Goal: Transaction & Acquisition: Purchase product/service

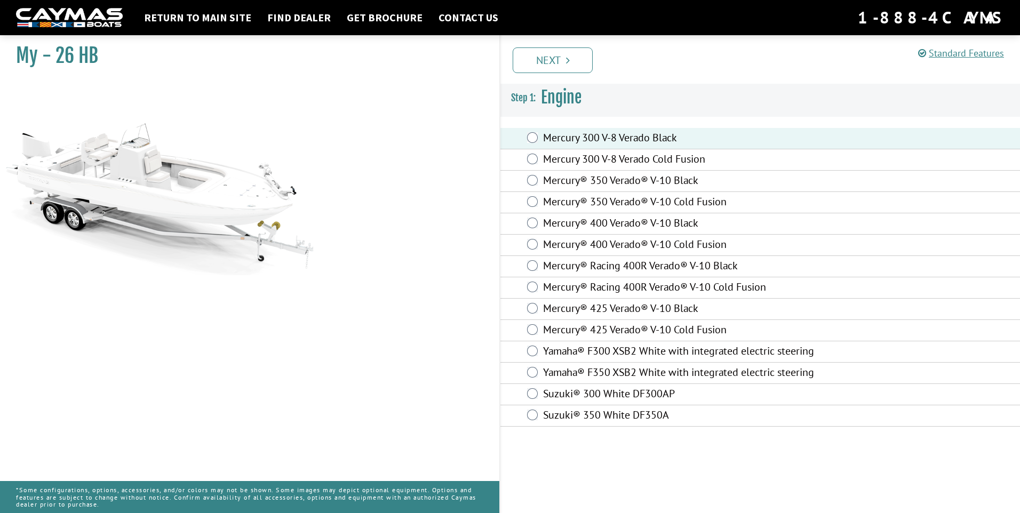
click at [536, 166] on div "Mercury 300 V-8 Verado Cold Fusion" at bounding box center [760, 159] width 520 height 21
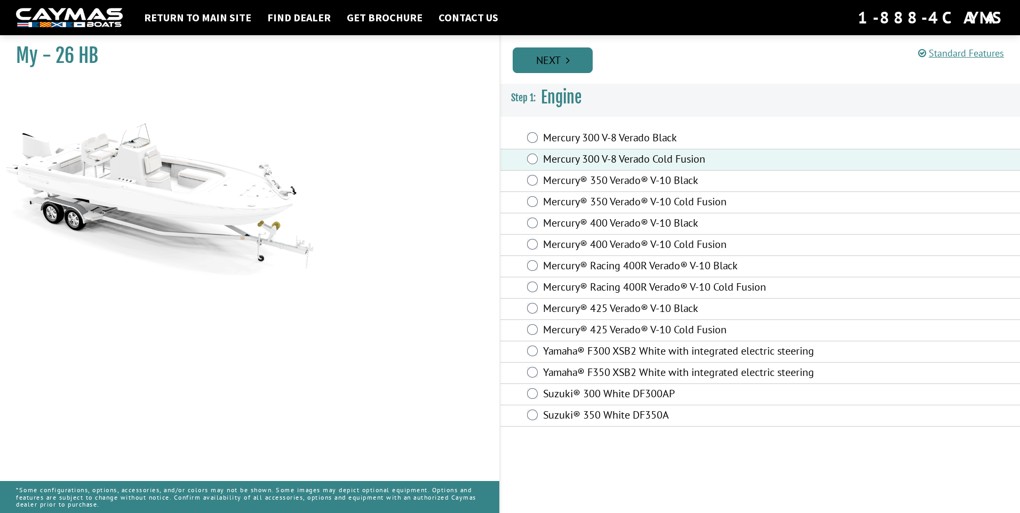
click at [562, 56] on link "Next" at bounding box center [553, 60] width 80 height 26
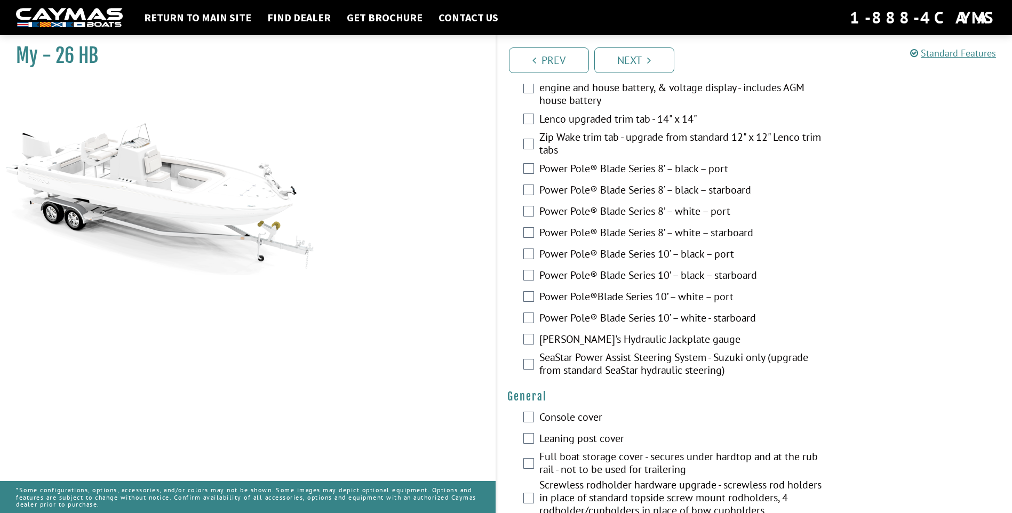
scroll to position [534, 0]
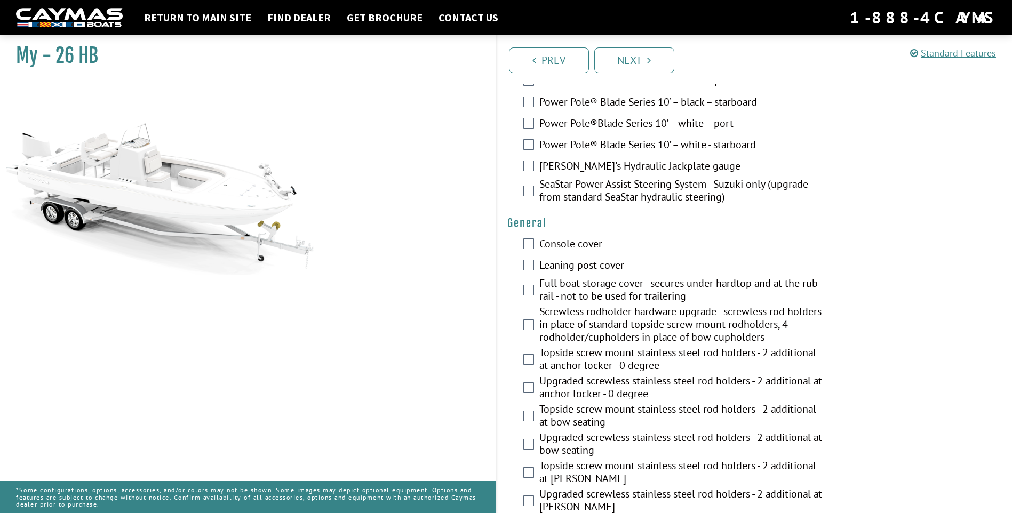
click at [535, 245] on div "Console cover" at bounding box center [755, 244] width 516 height 21
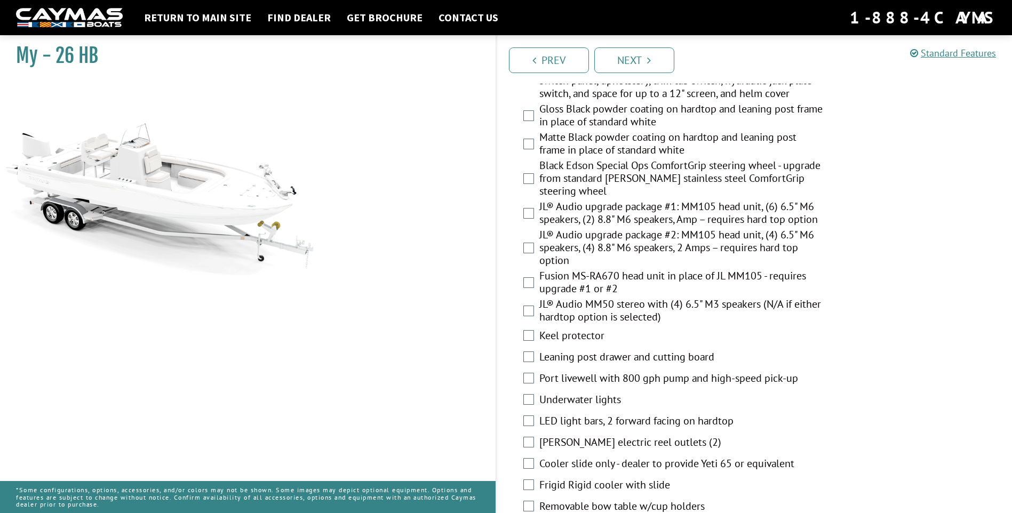
scroll to position [747, 0]
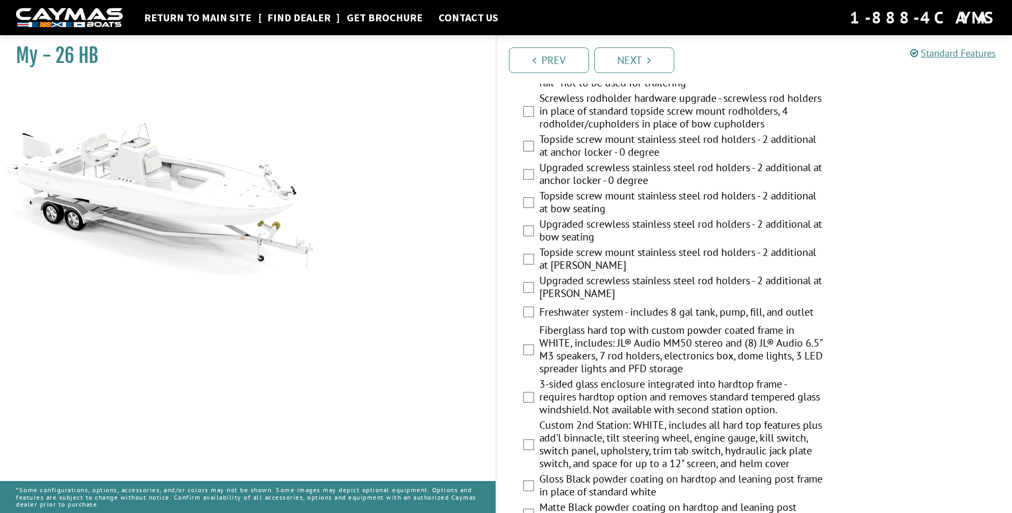
click at [312, 17] on link "Find Dealer" at bounding box center [299, 18] width 74 height 14
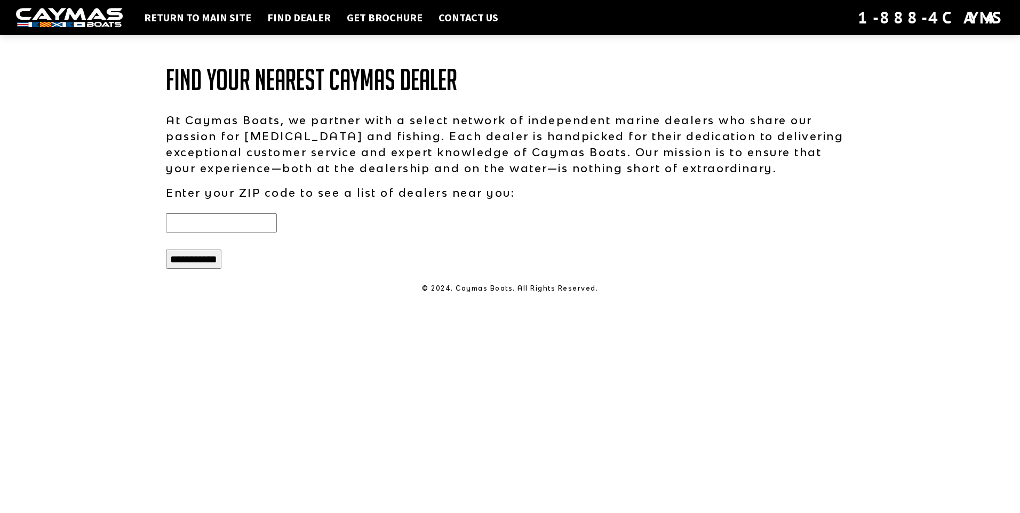
click at [221, 215] on input "text" at bounding box center [221, 222] width 111 height 19
type input "*"
type input "*****"
click at [166, 250] on input "**********" at bounding box center [193, 259] width 55 height 19
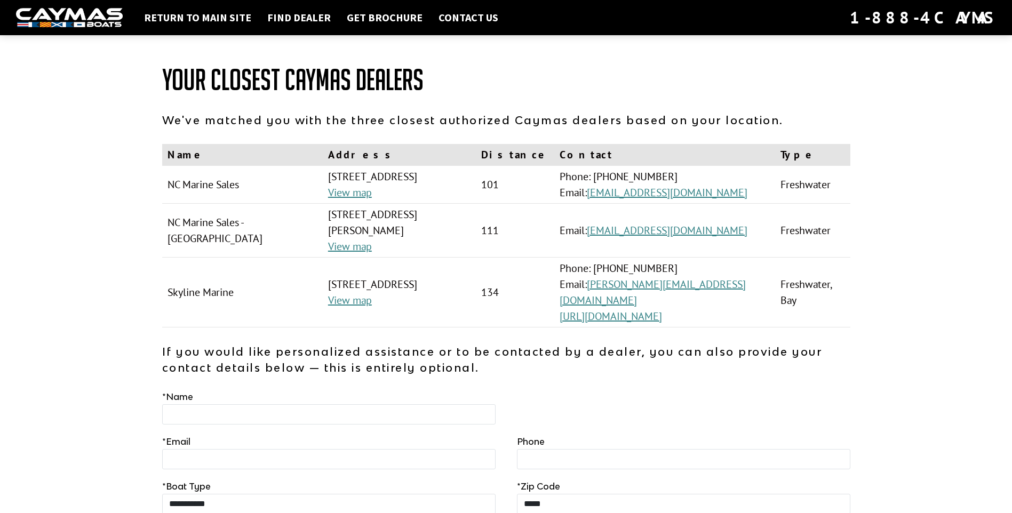
click at [791, 180] on td "Freshwater" at bounding box center [812, 185] width 75 height 38
click at [825, 265] on td "Freshwater, Bay" at bounding box center [812, 293] width 75 height 70
click at [662, 309] on link "https://skylinemarine.net/" at bounding box center [611, 316] width 102 height 14
